Goal: Entertainment & Leisure: Consume media (video, audio)

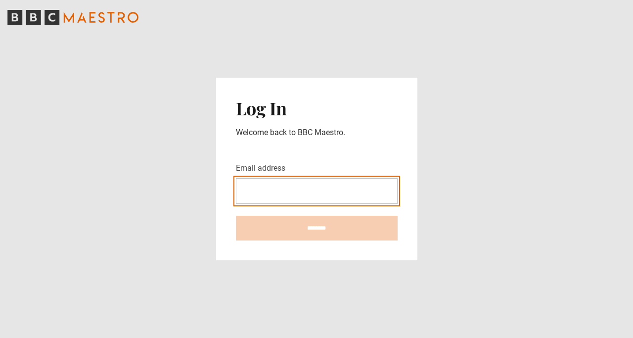
click at [387, 191] on input "Email address" at bounding box center [317, 191] width 162 height 26
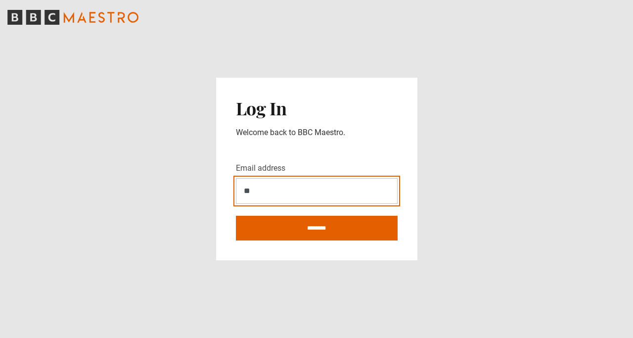
type input "*"
type input "**********"
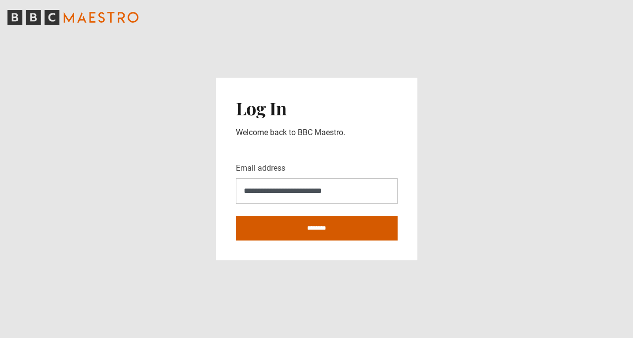
click at [368, 232] on input "********" at bounding box center [317, 228] width 162 height 25
type input "**********"
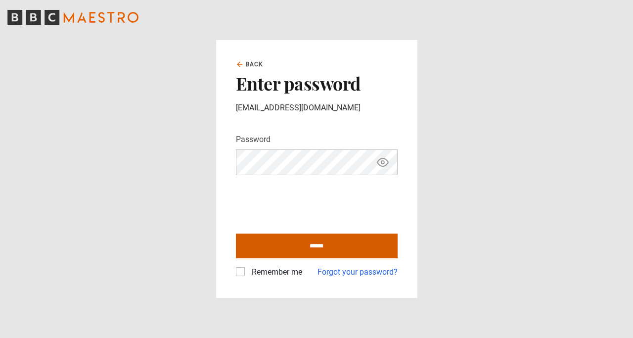
click at [295, 242] on input "******" at bounding box center [317, 245] width 162 height 25
type input "**********"
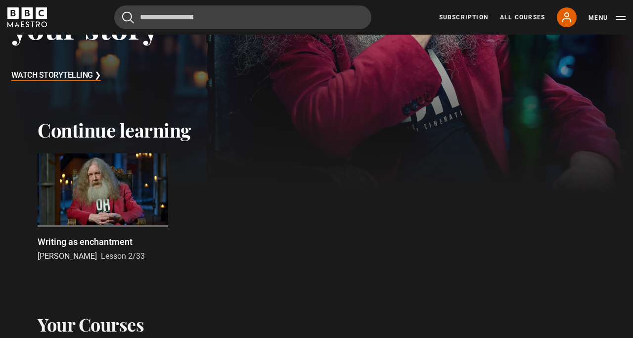
scroll to position [280, 0]
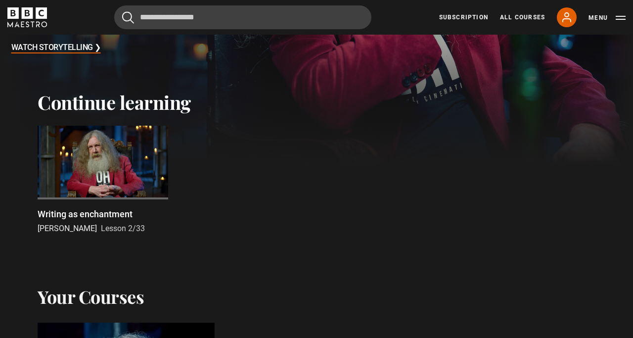
click at [79, 161] on div at bounding box center [103, 163] width 131 height 74
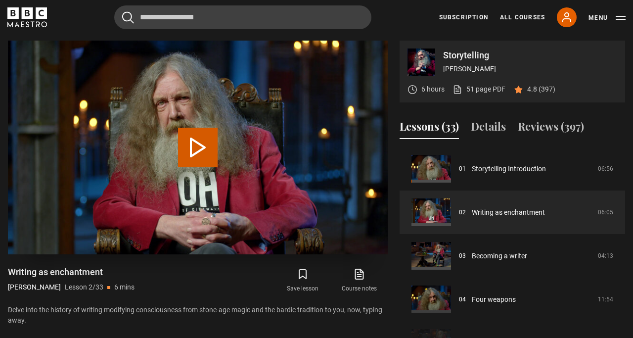
click at [194, 151] on button "Play Lesson Writing as enchantment" at bounding box center [198, 148] width 40 height 40
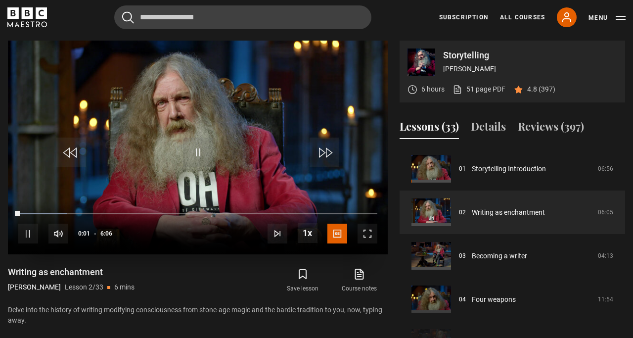
click at [367, 235] on span "Video Player" at bounding box center [367, 233] width 20 height 20
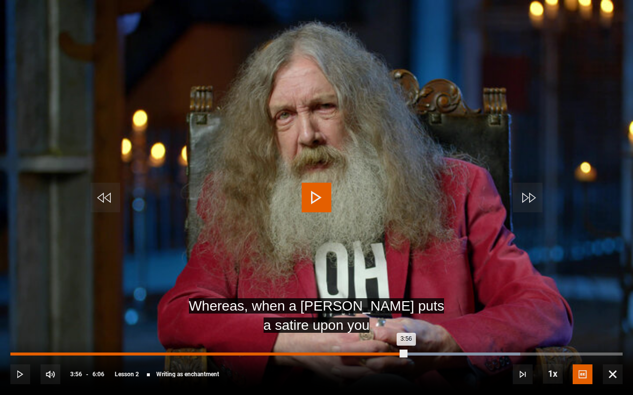
drag, startPoint x: 431, startPoint y: 352, endPoint x: 405, endPoint y: 355, distance: 25.8
click at [405, 337] on div "3:56" at bounding box center [207, 354] width 395 height 3
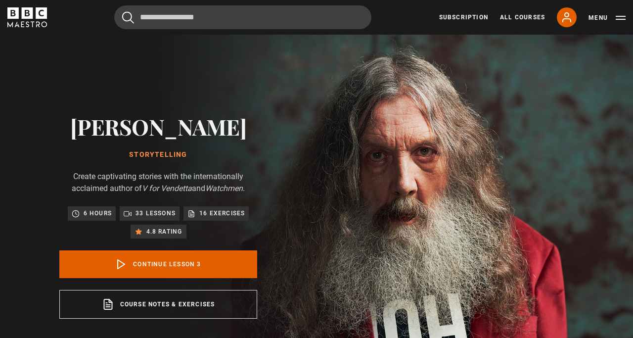
scroll to position [87, 0]
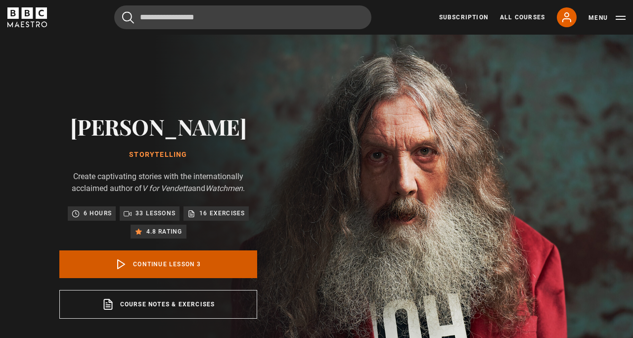
click at [204, 265] on link "Continue lesson 3" at bounding box center [158, 264] width 198 height 28
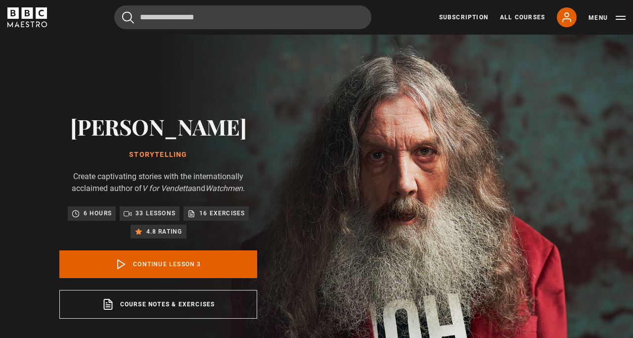
scroll to position [396, 0]
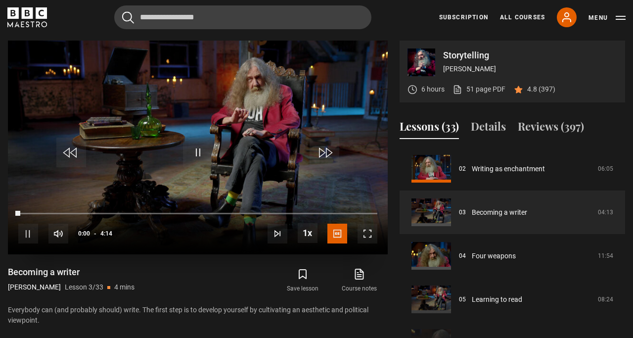
click at [370, 233] on span "Video Player" at bounding box center [367, 233] width 20 height 20
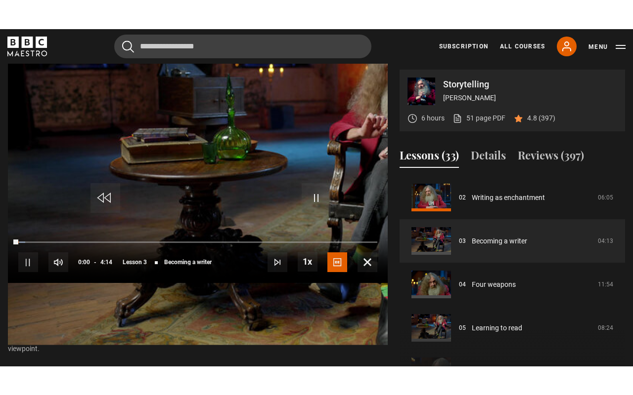
scroll to position [0, 0]
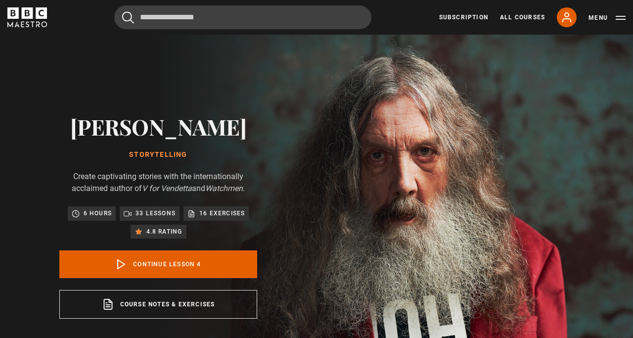
click at [215, 262] on link "Continue lesson 4" at bounding box center [158, 264] width 198 height 28
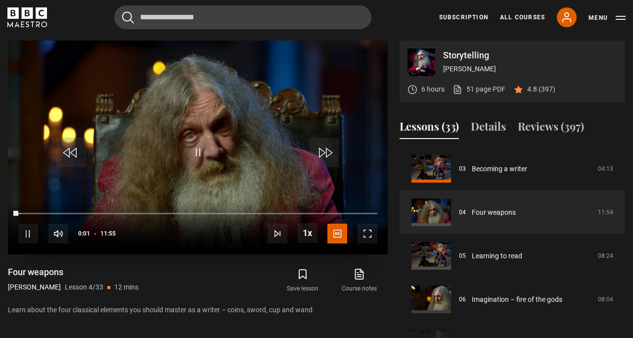
click at [372, 235] on span "Video Player" at bounding box center [367, 233] width 20 height 20
click at [208, 149] on span "Video Player" at bounding box center [198, 152] width 30 height 30
click at [205, 148] on span "Video Player" at bounding box center [198, 152] width 30 height 30
click at [200, 154] on span "Video Player" at bounding box center [198, 152] width 30 height 30
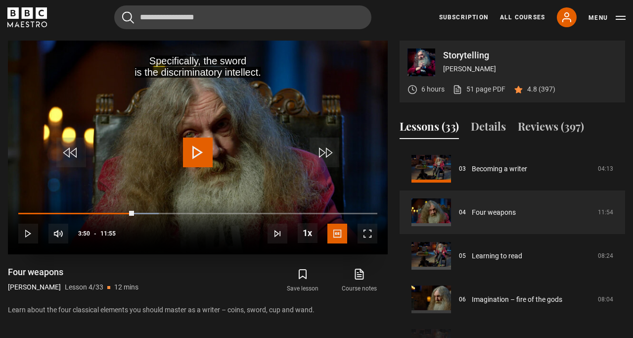
click at [205, 154] on span "Video Player" at bounding box center [198, 152] width 30 height 30
click at [363, 235] on span "Video Player" at bounding box center [367, 233] width 20 height 20
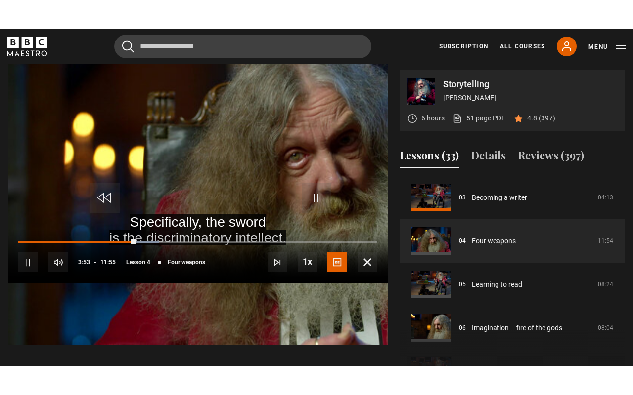
scroll to position [0, 0]
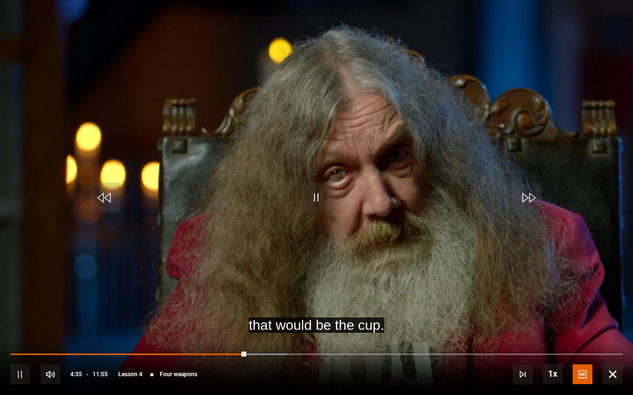
click at [310, 198] on span "Video Player" at bounding box center [317, 198] width 30 height 30
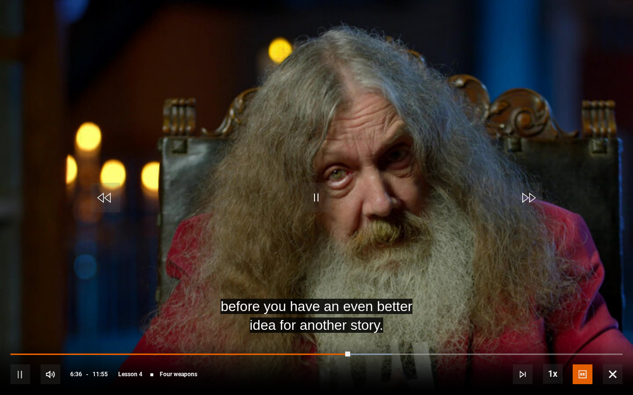
click at [318, 189] on span "Video Player" at bounding box center [317, 198] width 30 height 30
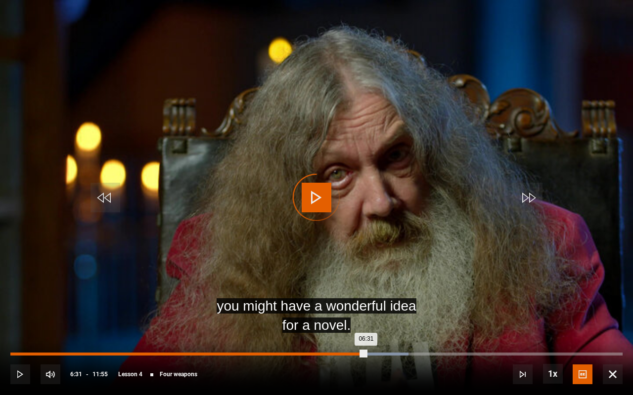
click at [346, 337] on div "06:31" at bounding box center [188, 354] width 356 height 3
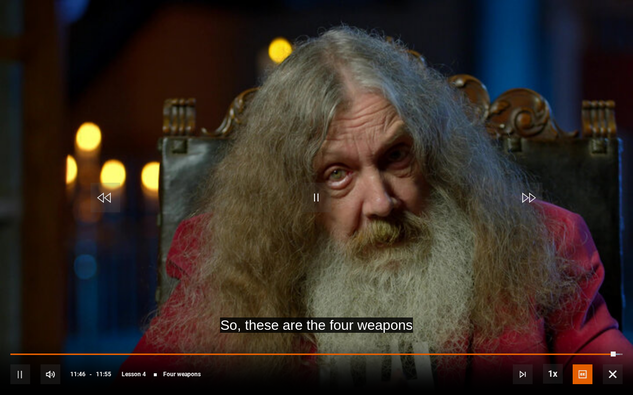
click at [318, 194] on span "Video Player" at bounding box center [317, 198] width 30 height 30
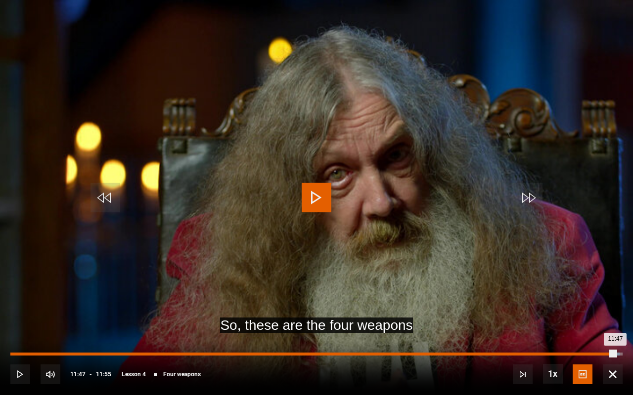
click at [601, 337] on div "Loaded : 99.50% 11:29 11:47" at bounding box center [316, 354] width 612 height 3
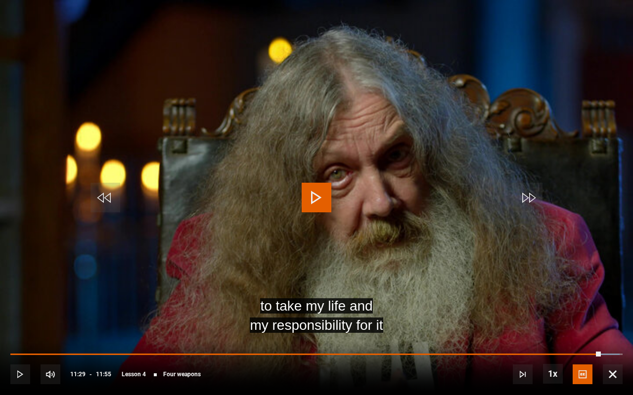
click at [317, 193] on span "Video Player" at bounding box center [317, 198] width 30 height 30
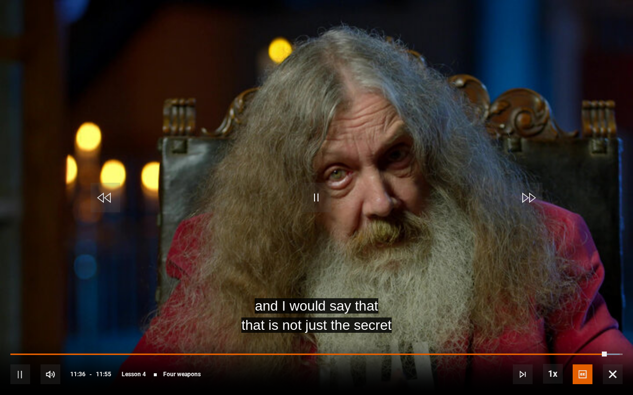
click at [316, 192] on span "Video Player" at bounding box center [317, 198] width 30 height 30
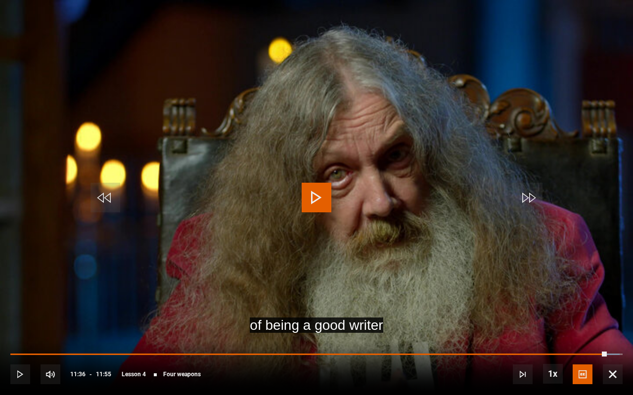
click at [310, 191] on span "Video Player" at bounding box center [317, 198] width 30 height 30
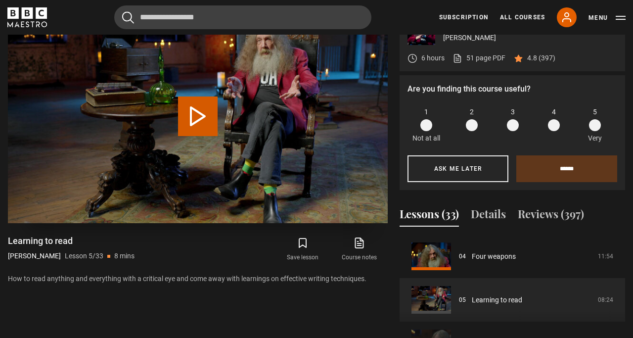
click at [191, 111] on button "Play Lesson Learning to read" at bounding box center [198, 116] width 40 height 40
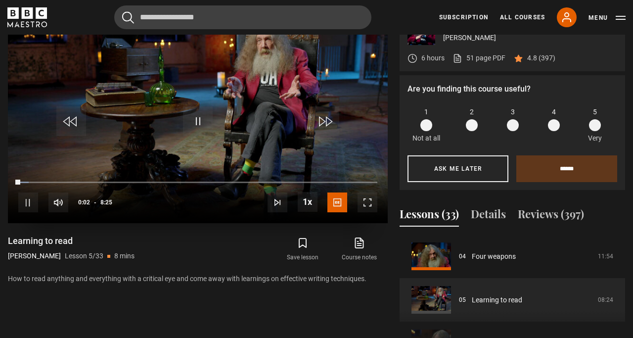
click at [365, 203] on span "Video Player" at bounding box center [367, 202] width 20 height 20
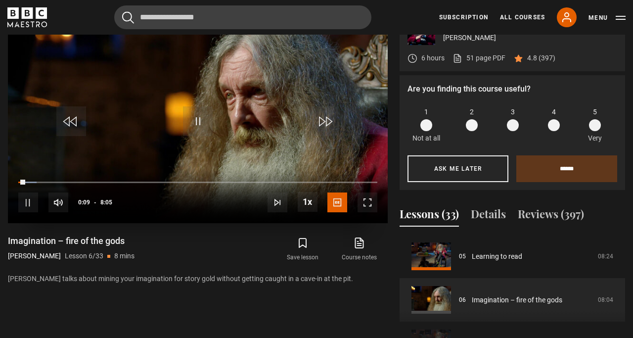
click at [360, 202] on span "Video Player" at bounding box center [367, 202] width 20 height 20
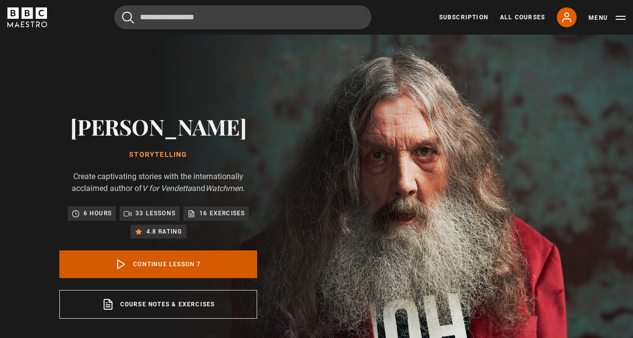
click at [199, 253] on link "Continue lesson 7" at bounding box center [158, 264] width 198 height 28
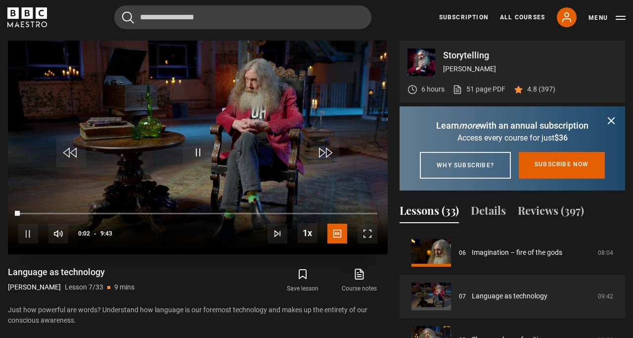
click at [367, 234] on span "Video Player" at bounding box center [367, 233] width 20 height 20
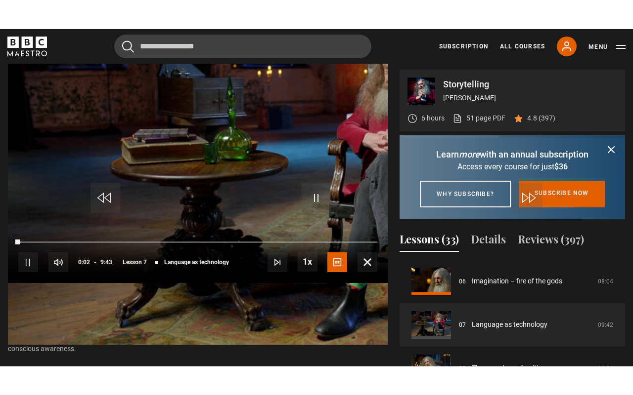
scroll to position [0, 0]
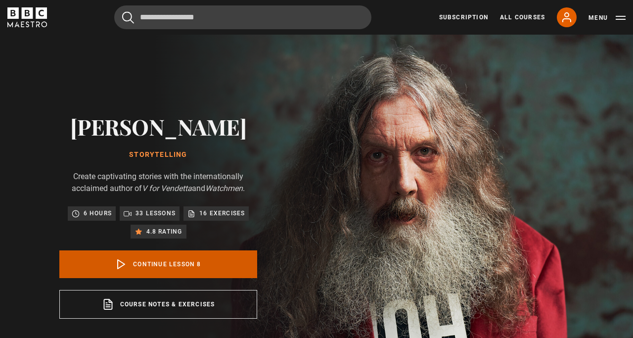
click at [237, 266] on link "Continue lesson 8" at bounding box center [158, 264] width 198 height 28
click at [150, 261] on link "Continue lesson 9" at bounding box center [158, 264] width 198 height 28
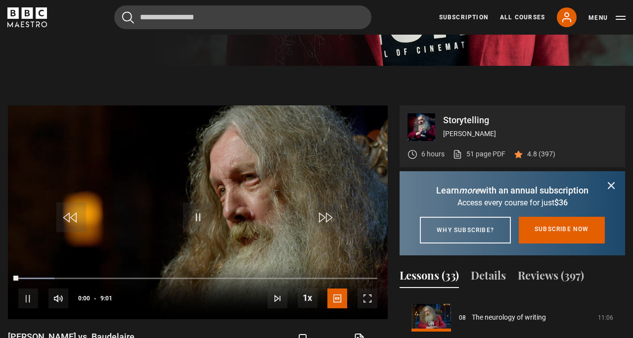
scroll to position [396, 0]
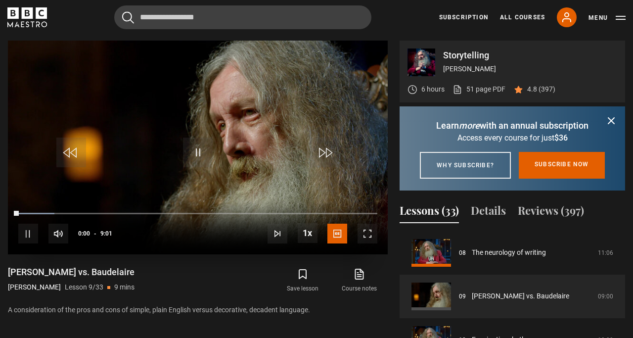
click at [369, 236] on span "Video Player" at bounding box center [367, 233] width 20 height 20
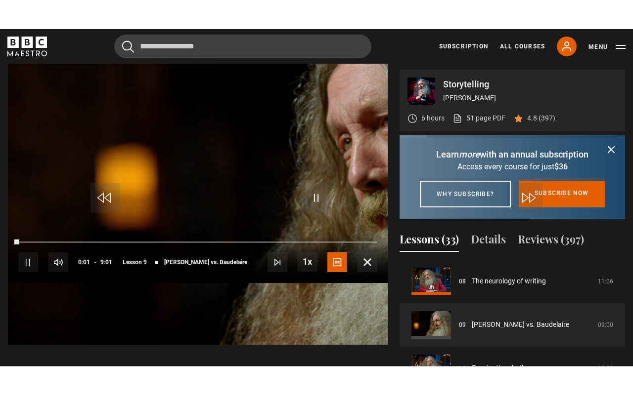
scroll to position [0, 0]
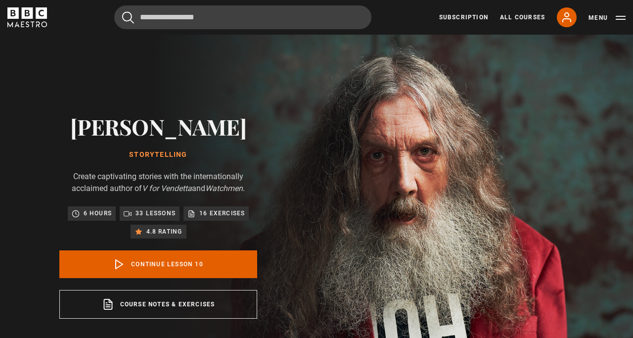
scroll to position [392, 0]
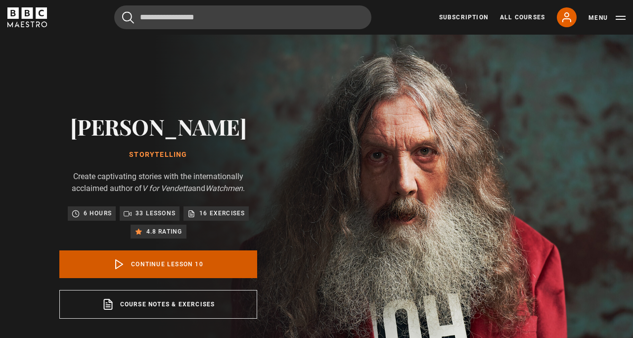
click at [170, 267] on link "Continue lesson 10" at bounding box center [158, 264] width 198 height 28
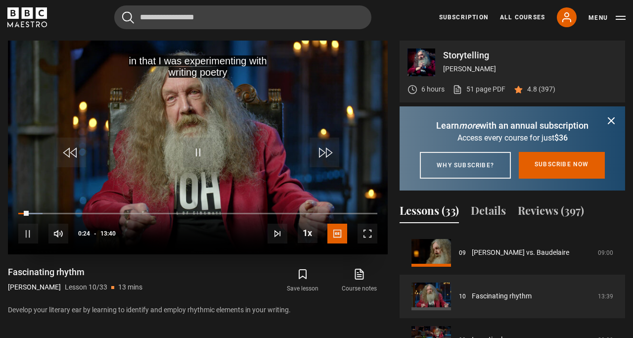
click at [370, 234] on span "Video Player" at bounding box center [367, 233] width 20 height 20
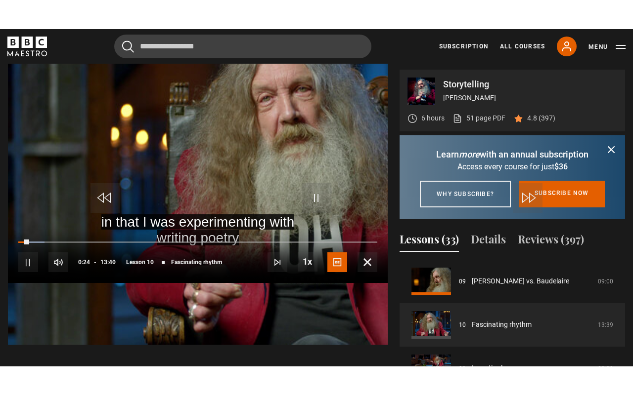
scroll to position [0, 0]
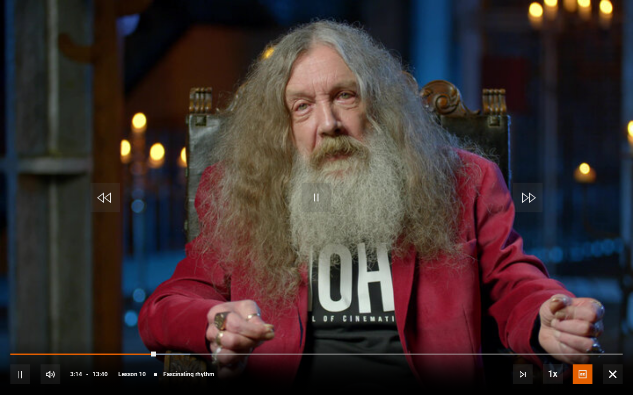
click at [316, 195] on span "Video Player" at bounding box center [317, 198] width 30 height 30
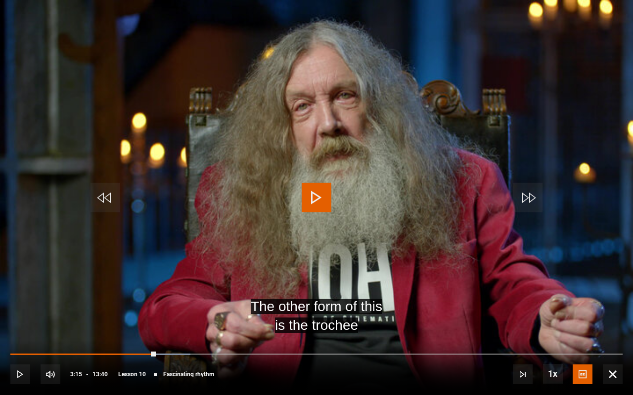
click at [316, 195] on span "Video Player" at bounding box center [317, 198] width 30 height 30
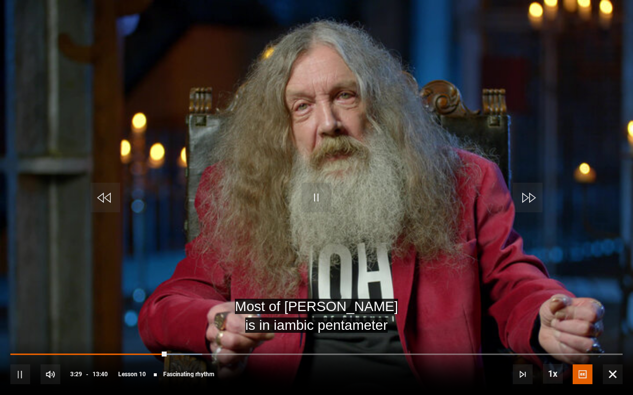
click at [320, 202] on span "Video Player" at bounding box center [317, 198] width 30 height 30
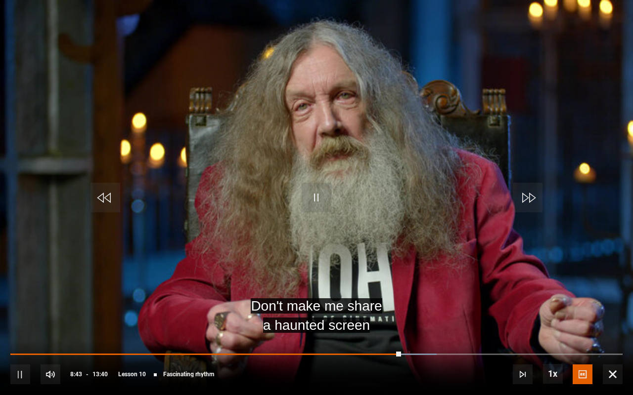
click at [317, 191] on span "Video Player" at bounding box center [317, 198] width 30 height 30
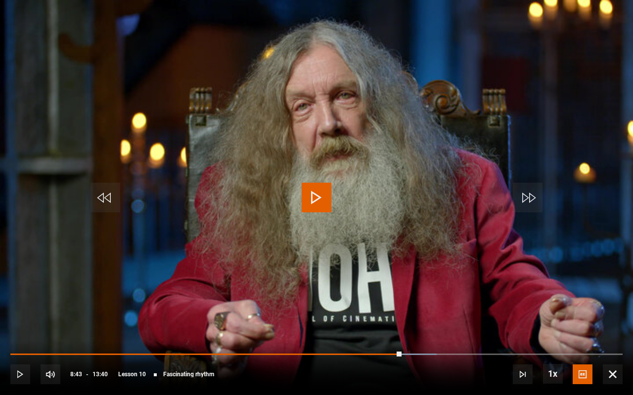
click at [346, 337] on div "10s Skip Back 10 seconds Play 10s Skip Forward 10 seconds Loaded : 69.65% 08:43…" at bounding box center [316, 368] width 633 height 55
click at [368, 337] on div "10s Skip Back 10 seconds Play 10s Skip Forward 10 seconds Loaded : 69.65% 08:01…" at bounding box center [316, 368] width 633 height 55
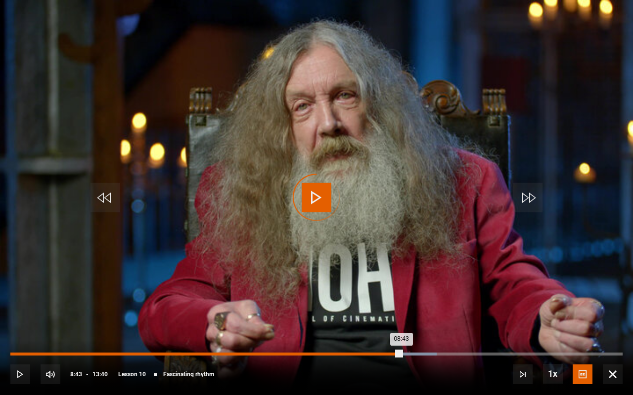
click at [378, 337] on div "Loaded : 69.65% 08:12 08:43" at bounding box center [316, 354] width 612 height 3
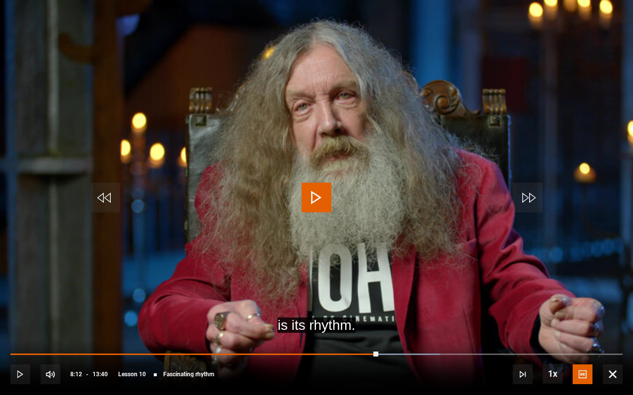
click at [308, 193] on span "Video Player" at bounding box center [317, 198] width 30 height 30
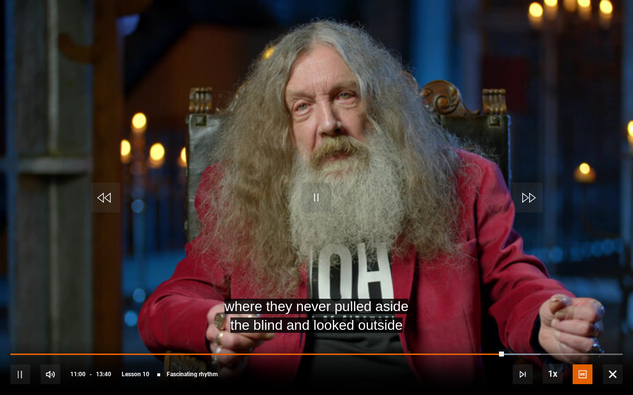
click at [314, 189] on span "Video Player" at bounding box center [317, 198] width 30 height 30
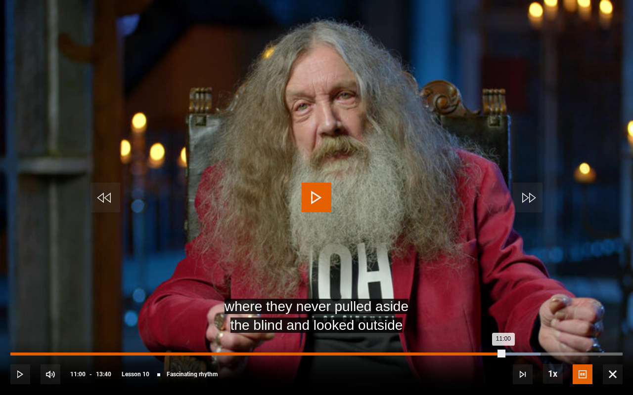
click at [504, 337] on div "11:00" at bounding box center [256, 354] width 493 height 3
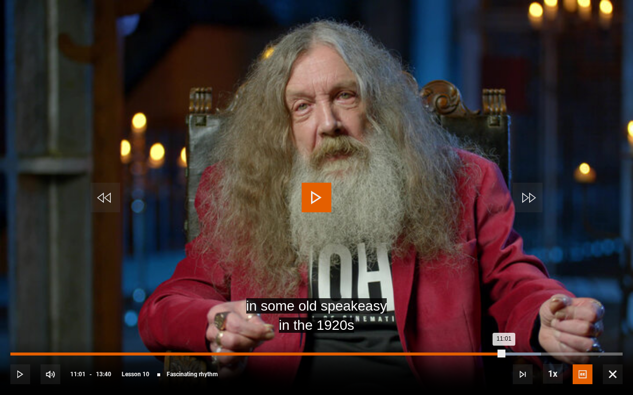
click at [503, 337] on div "11:01" at bounding box center [256, 354] width 493 height 3
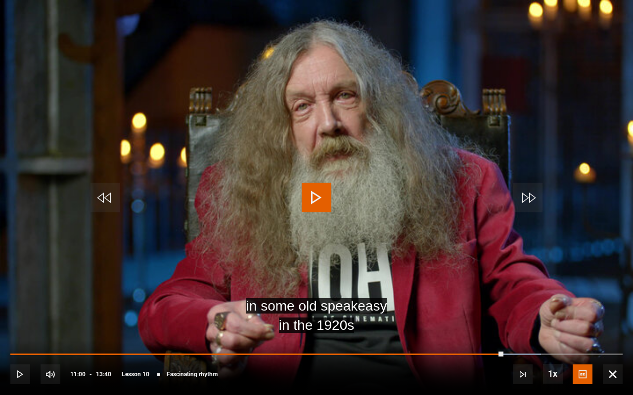
click at [321, 192] on span "Video Player" at bounding box center [317, 198] width 30 height 30
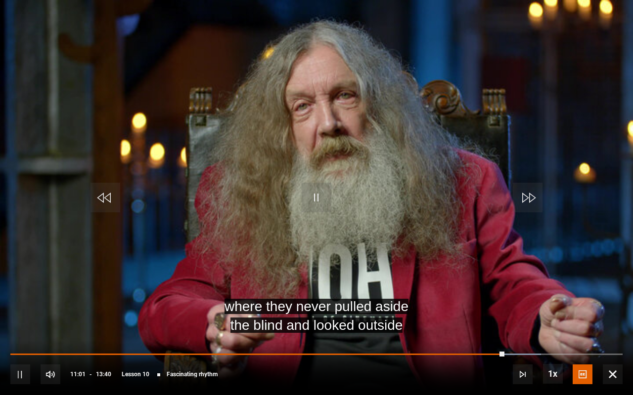
click at [321, 192] on span "Video Player" at bounding box center [317, 198] width 30 height 30
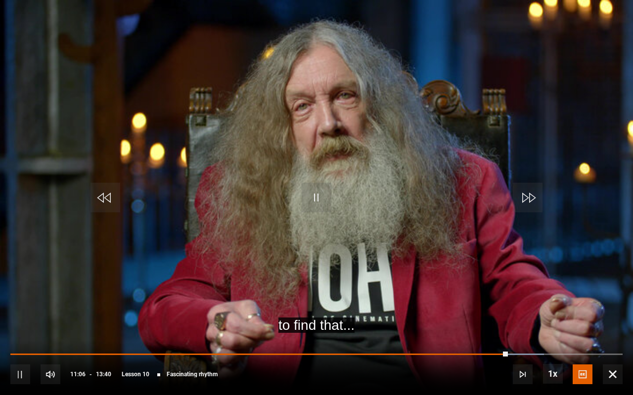
click at [321, 192] on span "Video Player" at bounding box center [317, 198] width 30 height 30
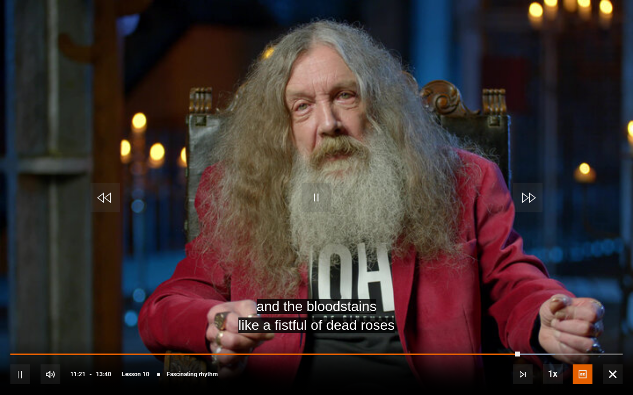
click at [321, 192] on span "Video Player" at bounding box center [317, 198] width 30 height 30
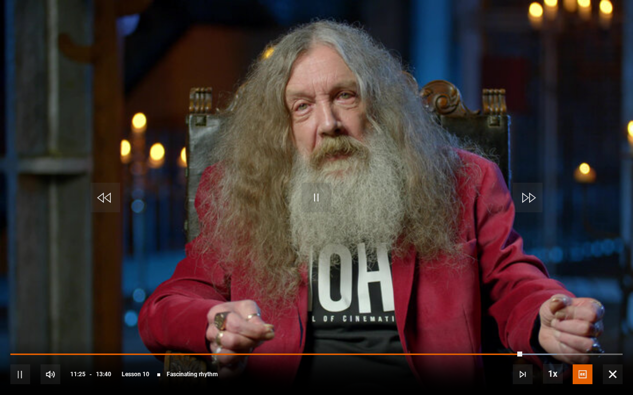
click at [321, 192] on span "Video Player" at bounding box center [317, 198] width 30 height 30
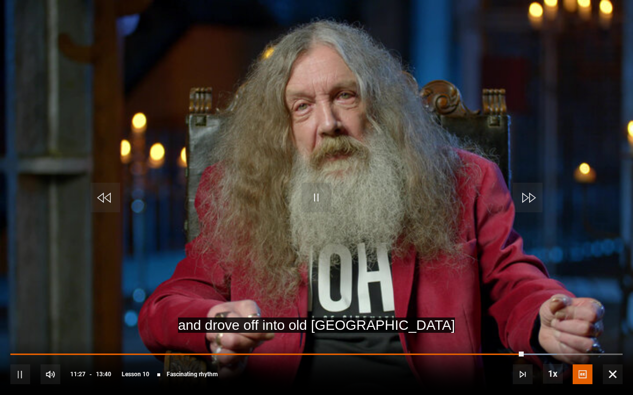
click at [321, 192] on span "Video Player" at bounding box center [317, 198] width 30 height 30
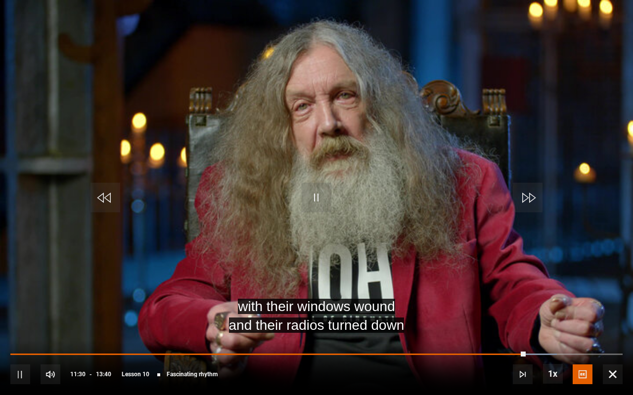
click at [321, 192] on span "Video Player" at bounding box center [317, 198] width 30 height 30
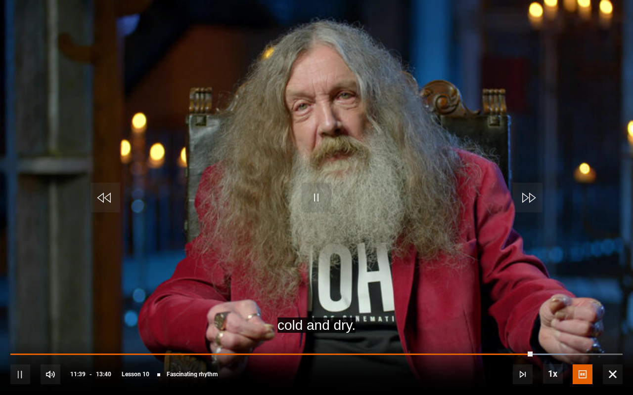
click at [321, 192] on span "Video Player" at bounding box center [317, 198] width 30 height 30
click at [324, 200] on span "Video Player" at bounding box center [317, 198] width 30 height 30
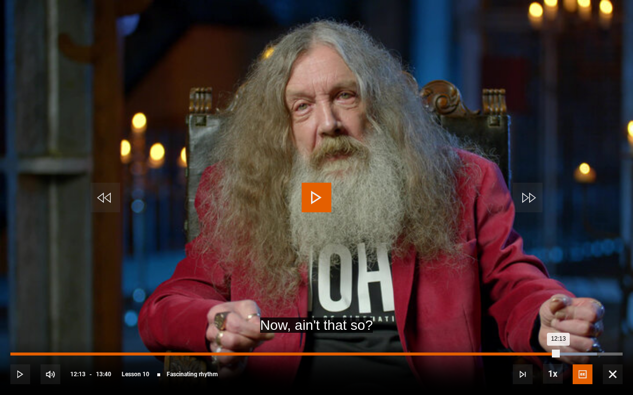
click at [558, 337] on div "12:13" at bounding box center [284, 354] width 548 height 3
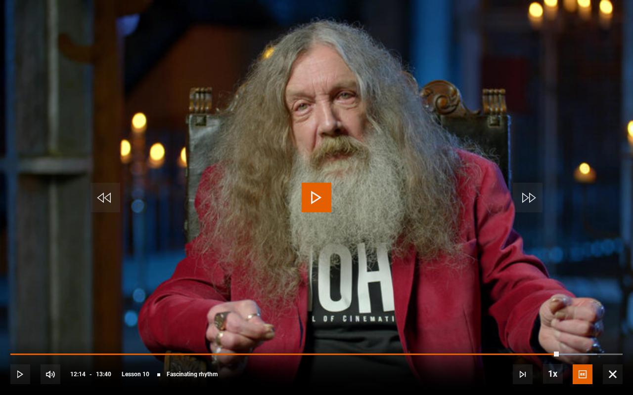
click at [321, 189] on span "Video Player" at bounding box center [317, 198] width 30 height 30
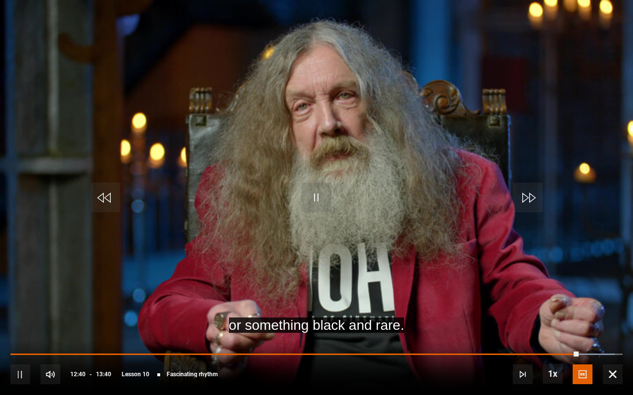
click at [327, 194] on span "Video Player" at bounding box center [317, 198] width 30 height 30
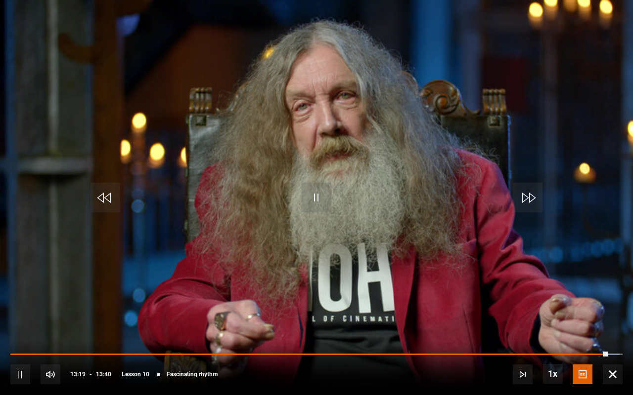
click at [313, 199] on span "Video Player" at bounding box center [317, 198] width 30 height 30
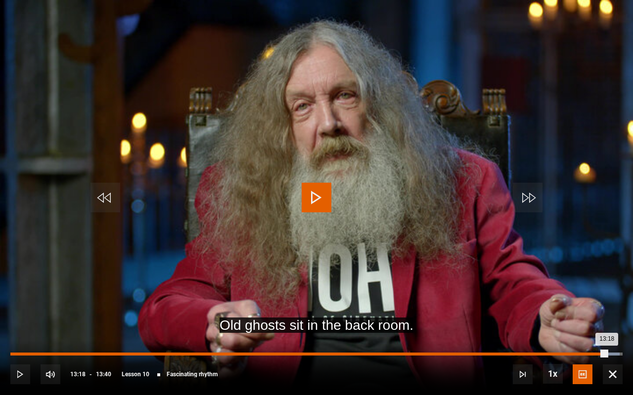
click at [607, 337] on div "13:18" at bounding box center [308, 354] width 596 height 3
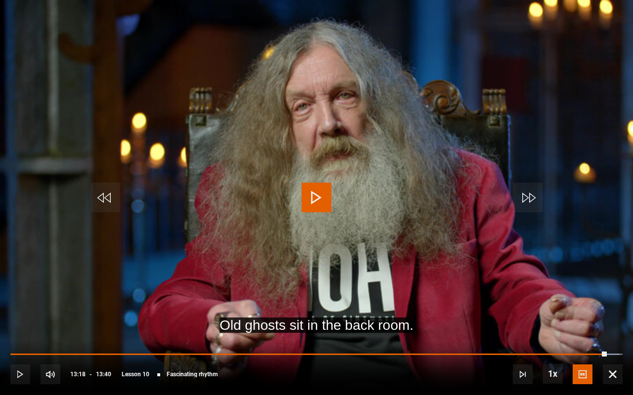
click at [322, 196] on span "Video Player" at bounding box center [317, 198] width 30 height 30
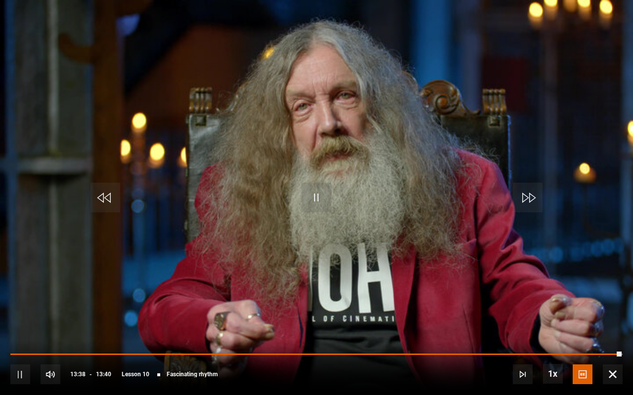
click at [320, 197] on span "Video Player" at bounding box center [317, 198] width 30 height 30
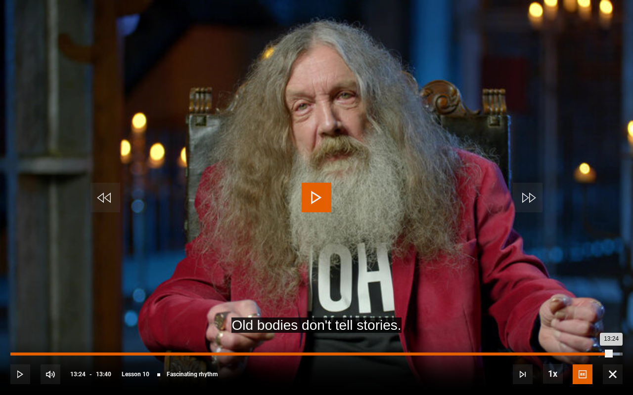
drag, startPoint x: 617, startPoint y: 355, endPoint x: 611, endPoint y: 356, distance: 6.5
click at [611, 337] on div "13:24" at bounding box center [310, 354] width 601 height 3
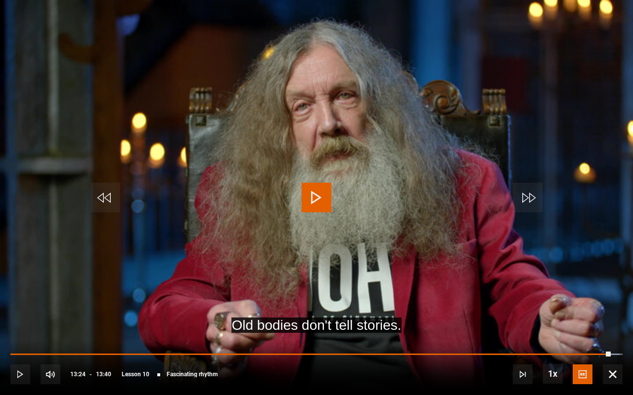
click at [318, 202] on span "Video Player" at bounding box center [317, 198] width 30 height 30
